Goal: Task Accomplishment & Management: Manage account settings

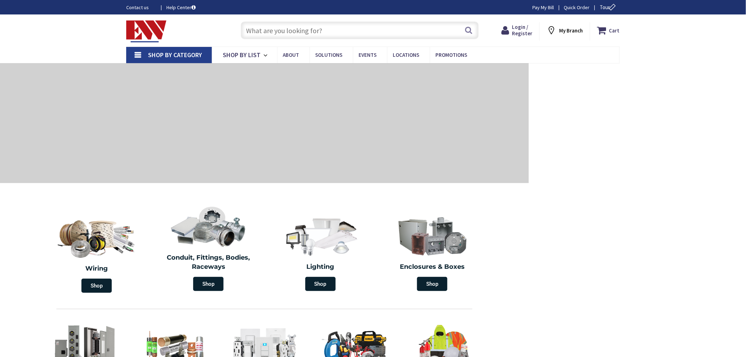
type input "[GEOGRAPHIC_DATA][PERSON_NAME], [GEOGRAPHIC_DATA]"
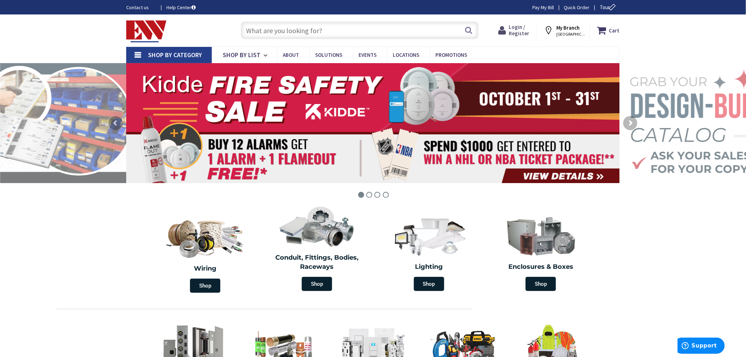
click at [521, 32] on span "Login / Register" at bounding box center [519, 30] width 20 height 13
click at [520, 32] on span "Hi, [PERSON_NAME]" at bounding box center [516, 34] width 30 height 6
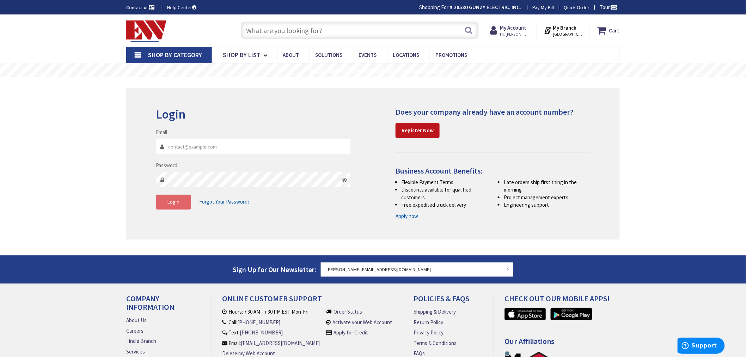
type input "[PERSON_NAME][EMAIL_ADDRESS][DOMAIN_NAME]"
click at [177, 199] on span "Login" at bounding box center [174, 202] width 12 height 7
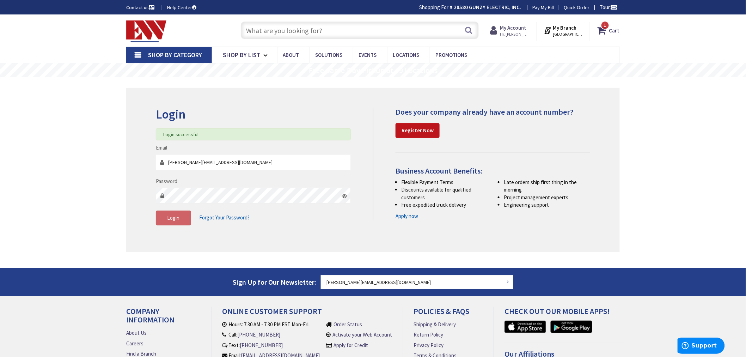
click at [527, 27] on strong "My Account" at bounding box center [513, 27] width 26 height 7
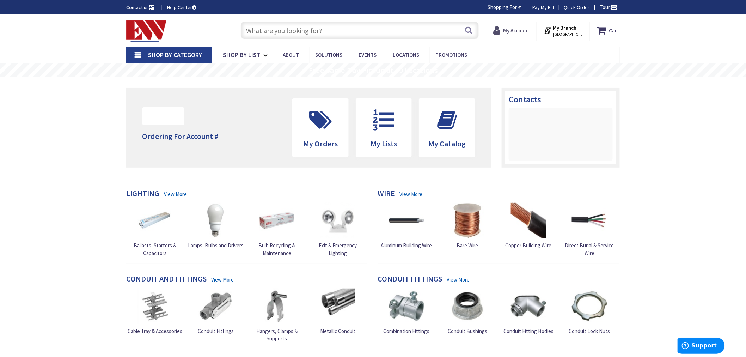
click at [519, 31] on strong "My Account" at bounding box center [516, 30] width 26 height 7
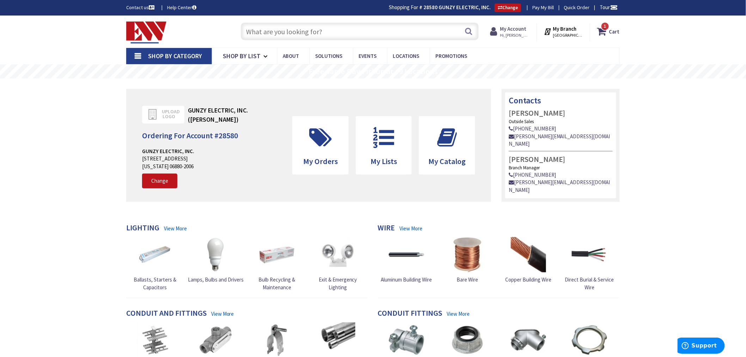
click at [516, 27] on strong "My Account" at bounding box center [513, 28] width 26 height 7
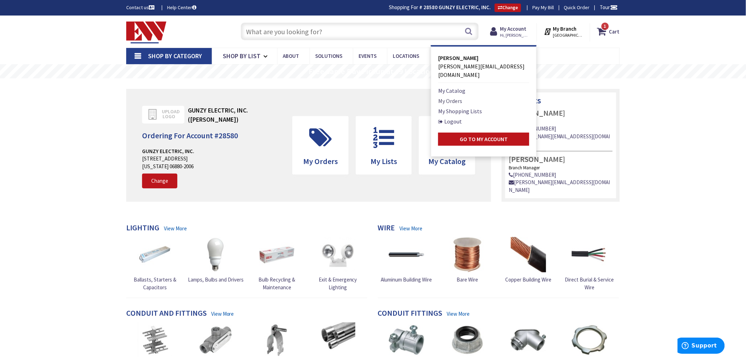
click at [462, 97] on link "My Orders" at bounding box center [450, 101] width 24 height 8
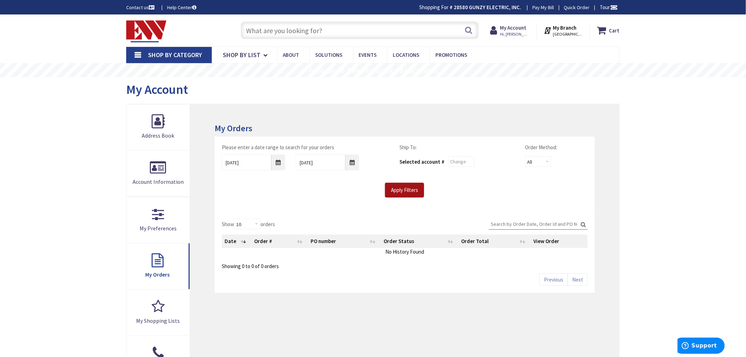
click at [396, 193] on input "Apply Filters" at bounding box center [404, 190] width 39 height 15
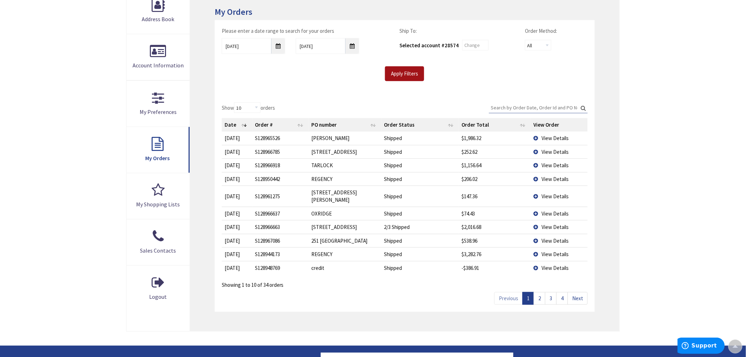
scroll to position [118, 0]
